Goal: Task Accomplishment & Management: Complete application form

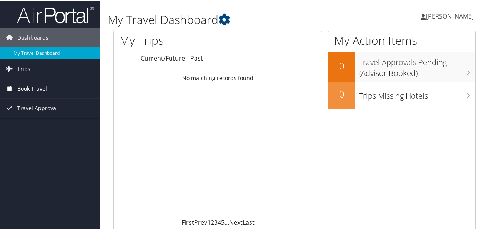
click at [25, 85] on span "Book Travel" at bounding box center [32, 87] width 30 height 19
click at [34, 68] on link "Trips" at bounding box center [50, 67] width 100 height 19
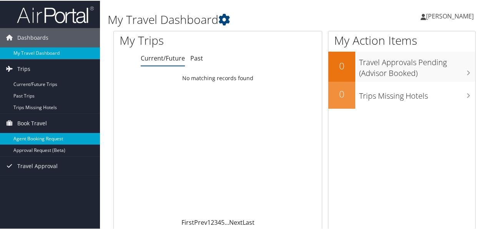
click at [47, 137] on link "Agent Booking Request" at bounding box center [50, 138] width 100 height 12
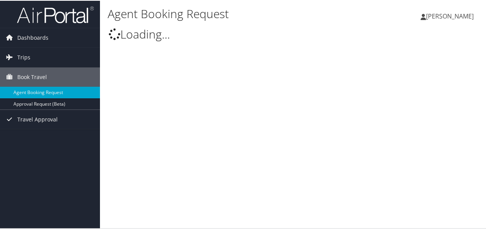
select select "[EMAIL_ADDRESS][DOMAIN_NAME]"
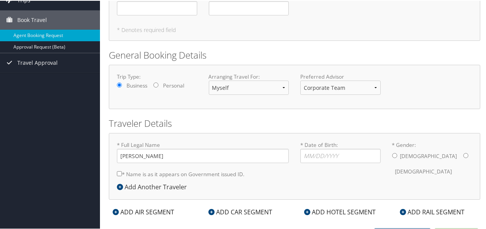
scroll to position [66, 0]
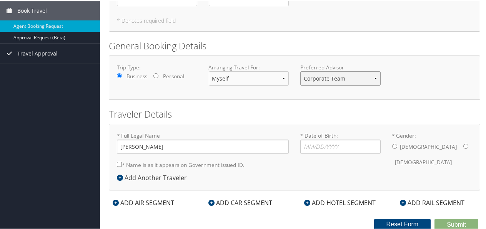
click at [373, 75] on select "Corporate Team MotorCity Agent" at bounding box center [340, 77] width 80 height 14
click at [238, 110] on h2 "Traveler Details" at bounding box center [295, 113] width 372 height 13
click at [309, 147] on input "* Date of Birth: Invalid Date" at bounding box center [340, 146] width 80 height 14
type input "03/22/1975"
click at [393, 143] on input "* Gender: Male Female" at bounding box center [394, 145] width 5 height 5
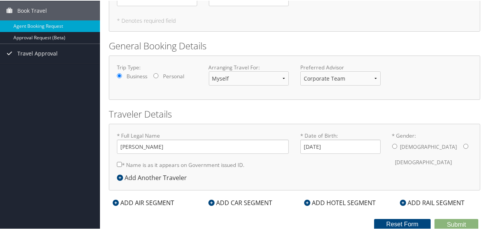
radio input "true"
click at [119, 162] on input "* Name is as it appears on Government issued ID." at bounding box center [119, 163] width 5 height 5
checkbox input "true"
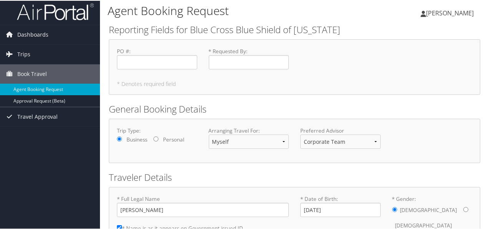
scroll to position [0, 0]
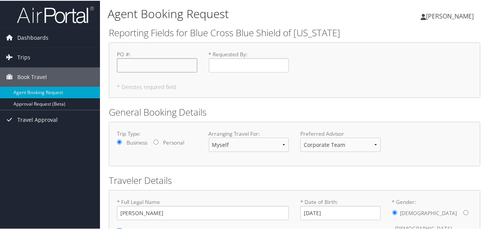
click at [186, 62] on input "PO # : Required" at bounding box center [157, 64] width 80 height 14
click at [221, 62] on input "* Requested By : Required" at bounding box center [249, 64] width 80 height 14
click at [22, 36] on span "Dashboards" at bounding box center [32, 36] width 31 height 19
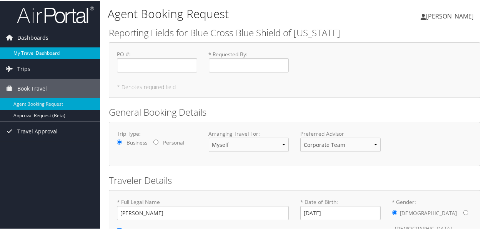
click at [25, 48] on link "My Travel Dashboard" at bounding box center [50, 53] width 100 height 12
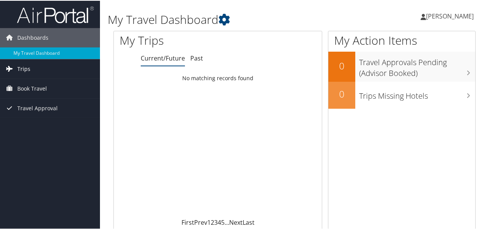
click at [17, 69] on span "Trips" at bounding box center [23, 67] width 13 height 19
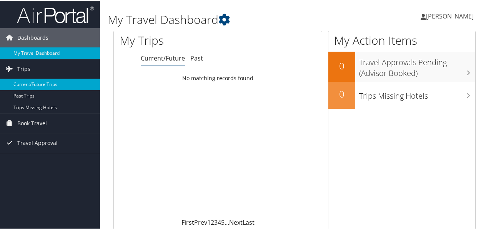
click at [47, 83] on link "Current/Future Trips" at bounding box center [50, 84] width 100 height 12
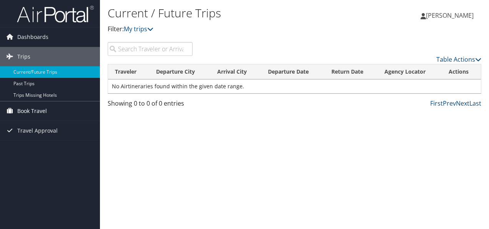
click at [29, 111] on span "Book Travel" at bounding box center [32, 110] width 30 height 19
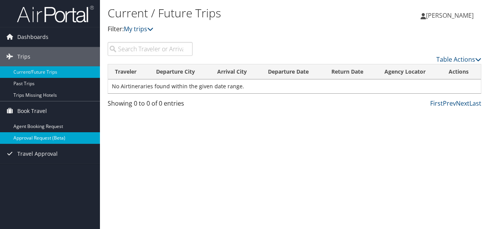
click at [36, 137] on link "Approval Request (Beta)" at bounding box center [50, 138] width 100 height 12
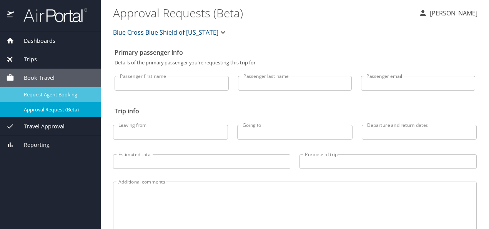
click at [59, 95] on span "Request Agent Booking" at bounding box center [58, 94] width 68 height 7
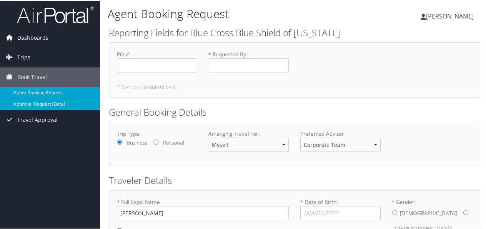
click at [40, 102] on link "Approval Request (Beta)" at bounding box center [50, 103] width 100 height 12
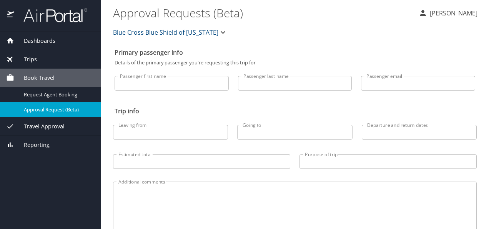
click at [221, 31] on icon "button" at bounding box center [223, 32] width 5 height 3
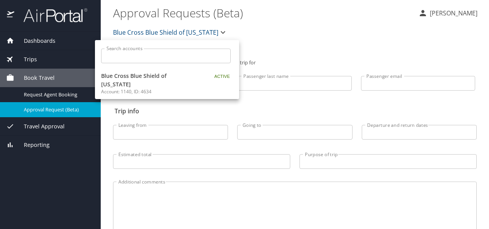
click at [267, 28] on div at bounding box center [244, 114] width 489 height 229
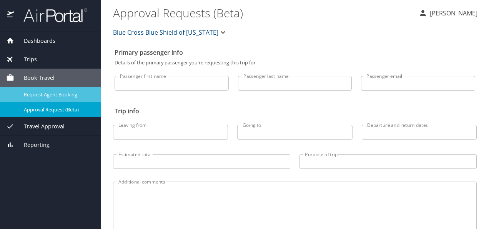
click at [32, 93] on span "Request Agent Booking" at bounding box center [58, 94] width 68 height 7
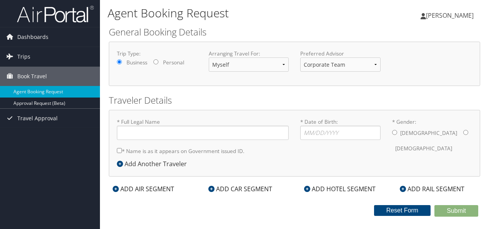
type input "[PERSON_NAME]"
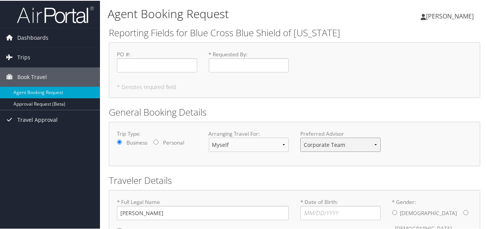
click at [374, 143] on select "Corporate Team MotorCity Agent" at bounding box center [340, 144] width 80 height 14
click at [300, 137] on select "Corporate Team MotorCity Agent" at bounding box center [340, 144] width 80 height 14
click at [374, 142] on select "Corporate Team MotorCity Agent" at bounding box center [340, 144] width 80 height 14
click at [300, 137] on select "Corporate Team MotorCity Agent" at bounding box center [340, 144] width 80 height 14
click at [155, 152] on div "Trip Type: Business Personal Arranging Travel For: Myself Another Traveler Gues…" at bounding box center [294, 143] width 367 height 28
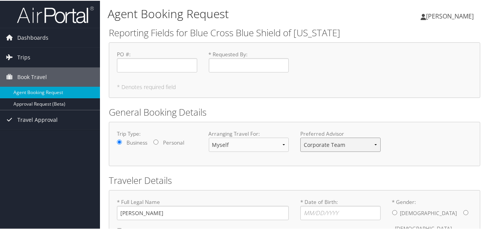
click at [373, 142] on select "Corporate Team MotorCity Agent" at bounding box center [340, 144] width 80 height 14
select select "info@motorcitytravel.com"
click at [300, 137] on select "Corporate Team MotorCity Agent" at bounding box center [340, 144] width 80 height 14
click at [281, 144] on select "Myself Another Traveler Guest Traveler" at bounding box center [249, 144] width 80 height 14
select select "another"
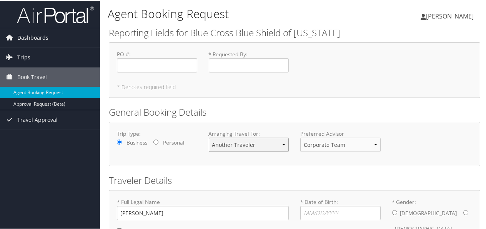
click at [209, 137] on select "Myself Another Traveler Guest Traveler" at bounding box center [249, 144] width 80 height 14
click at [281, 141] on select "Myself Another Traveler Guest Traveler" at bounding box center [249, 144] width 80 height 14
select select "myself"
click at [209, 137] on select "Myself Another Traveler Guest Traveler" at bounding box center [249, 144] width 80 height 14
type input "Elsa Nathanael Kouame"
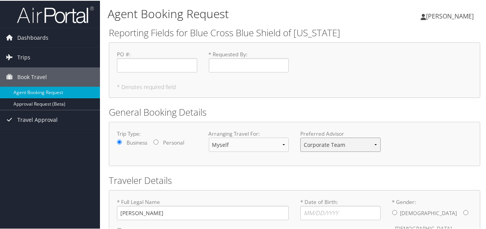
click at [374, 142] on select "Corporate Team MotorCity Agent" at bounding box center [340, 144] width 80 height 14
select select "info@motorcitytravel.com"
click at [300, 137] on select "Corporate Team MotorCity Agent" at bounding box center [340, 144] width 80 height 14
click at [156, 141] on input "Personal" at bounding box center [156, 141] width 5 height 5
radio input "true"
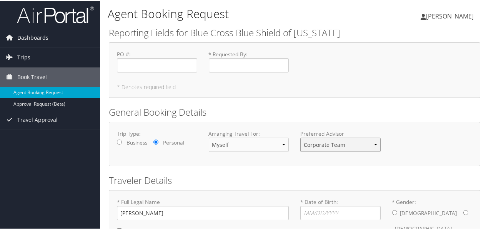
click at [375, 142] on select "Corporate Team MotorCity Agent" at bounding box center [340, 144] width 80 height 14
select select "[EMAIL_ADDRESS][DOMAIN_NAME]"
click at [300, 137] on select "Corporate Team MotorCity Agent" at bounding box center [340, 144] width 80 height 14
click at [118, 140] on input "Business" at bounding box center [119, 141] width 5 height 5
radio input "true"
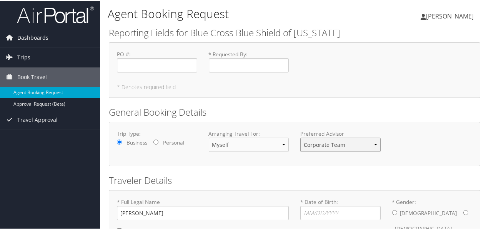
click at [375, 143] on select "Corporate Team MotorCity Agent" at bounding box center [340, 144] width 80 height 14
select select "[EMAIL_ADDRESS][DOMAIN_NAME]"
click at [300, 137] on select "Corporate Team MotorCity Agent" at bounding box center [340, 144] width 80 height 14
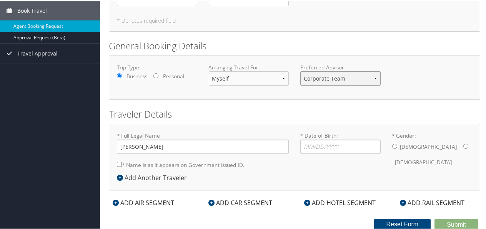
scroll to position [66, 0]
click at [329, 145] on input "* Date of Birth: Invalid Date" at bounding box center [340, 146] width 80 height 14
type input "03/22/1975"
click at [392, 144] on input "* Gender: Male Female" at bounding box center [394, 145] width 5 height 5
radio input "true"
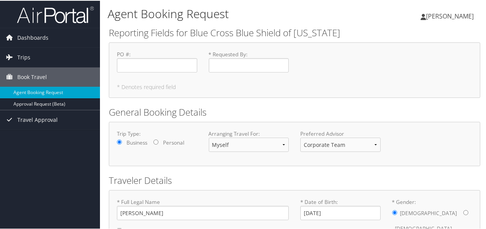
scroll to position [0, 0]
click at [34, 37] on span "Dashboards" at bounding box center [32, 36] width 31 height 19
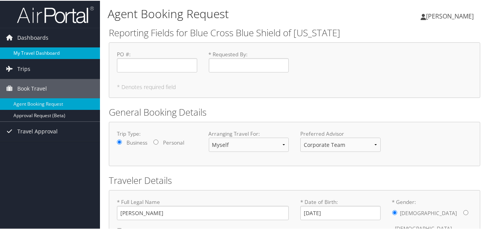
click at [32, 52] on link "My Travel Dashboard" at bounding box center [50, 53] width 100 height 12
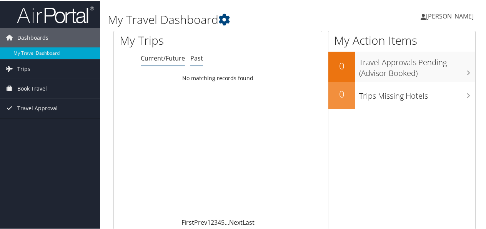
click at [198, 58] on link "Past" at bounding box center [196, 57] width 13 height 8
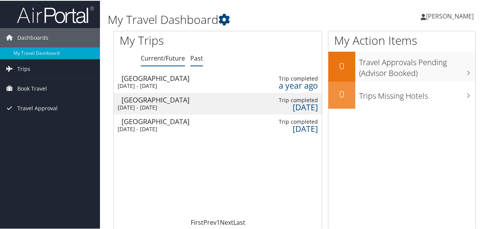
click at [163, 59] on link "Current/Future" at bounding box center [163, 57] width 44 height 8
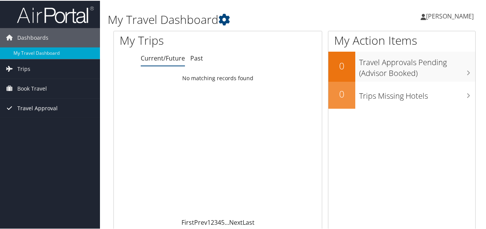
click at [36, 107] on span "Travel Approval" at bounding box center [37, 107] width 40 height 19
click at [35, 85] on span "Book Travel" at bounding box center [32, 87] width 30 height 19
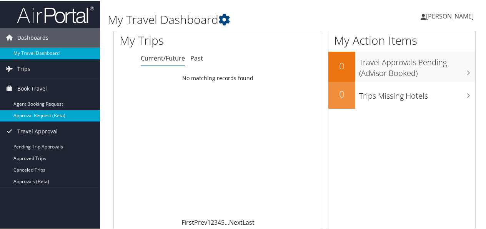
click at [50, 113] on link "Approval Request (Beta)" at bounding box center [50, 115] width 100 height 12
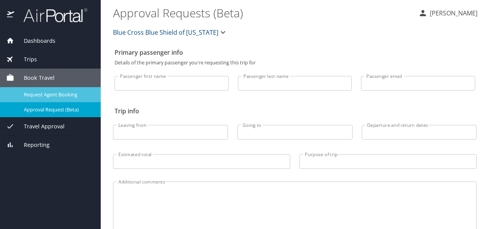
click at [70, 95] on span "Request Agent Booking" at bounding box center [58, 94] width 68 height 7
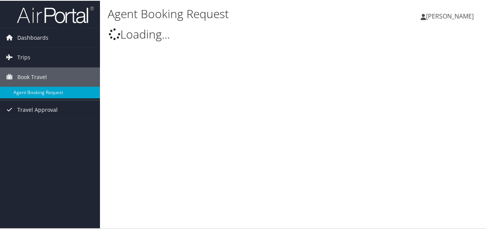
select select "info@motorcitytravel.com"
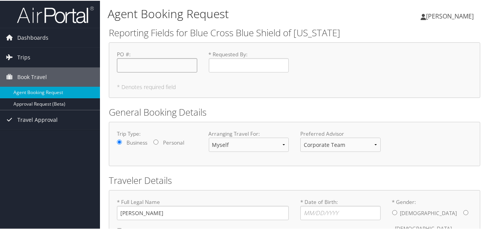
click at [145, 68] on input "PO # : Required" at bounding box center [157, 64] width 80 height 14
type input "33"
click at [223, 63] on input "* Requested By : Required" at bounding box center [249, 64] width 80 height 14
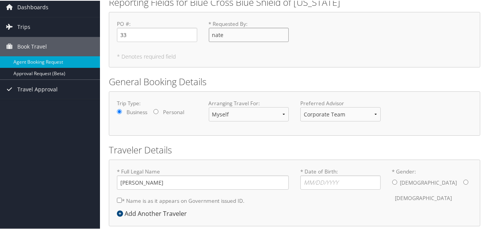
scroll to position [66, 0]
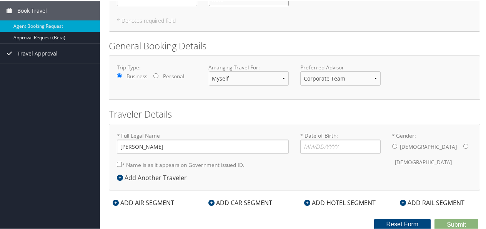
type input "nate"
click at [392, 145] on input "* Gender: Male Female" at bounding box center [394, 145] width 5 height 5
radio input "true"
click at [311, 146] on input "* Date of Birth: Invalid Date" at bounding box center [340, 146] width 80 height 14
type input "03/22/1975"
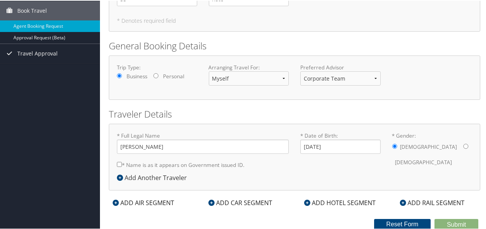
click at [118, 161] on input "* Name is as it appears on Government issued ID." at bounding box center [119, 163] width 5 height 5
checkbox input "true"
click at [412, 222] on button "Reset Form" at bounding box center [402, 223] width 57 height 11
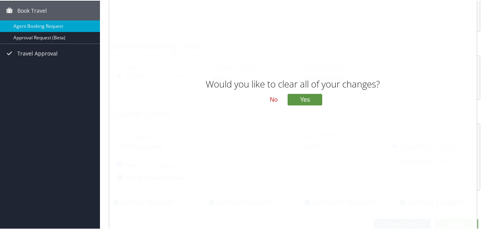
scroll to position [0, 0]
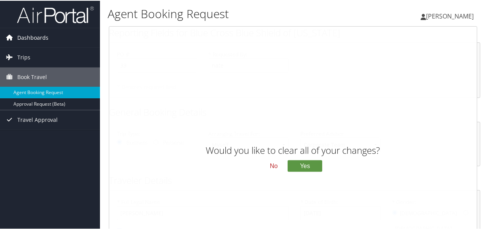
click at [41, 38] on span "Dashboards" at bounding box center [32, 36] width 31 height 19
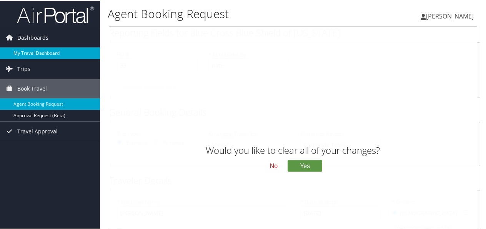
click at [38, 51] on link "My Travel Dashboard" at bounding box center [50, 53] width 100 height 12
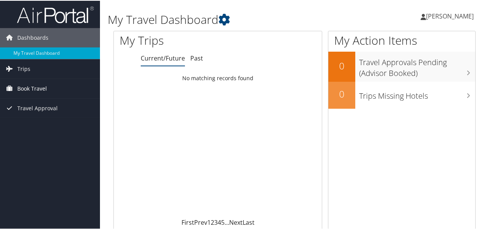
click at [38, 87] on span "Book Travel" at bounding box center [32, 87] width 30 height 19
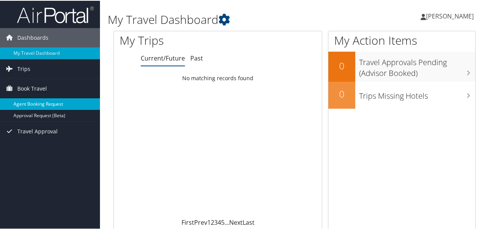
click at [36, 100] on link "Agent Booking Request" at bounding box center [50, 103] width 100 height 12
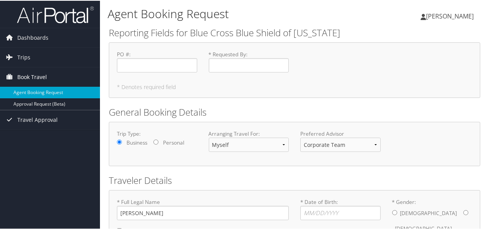
click at [39, 73] on span "Book Travel" at bounding box center [32, 76] width 30 height 19
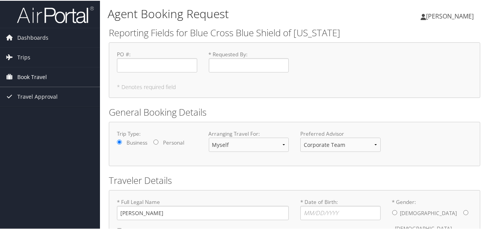
click at [38, 73] on span "Book Travel" at bounding box center [32, 76] width 30 height 19
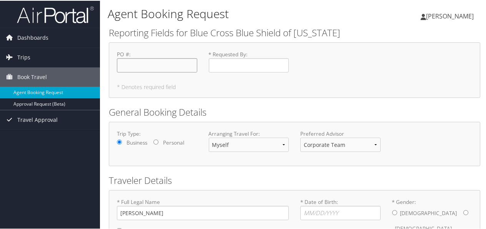
click at [169, 62] on input "PO # : Required" at bounding box center [157, 64] width 80 height 14
